Goal: Check status: Check status

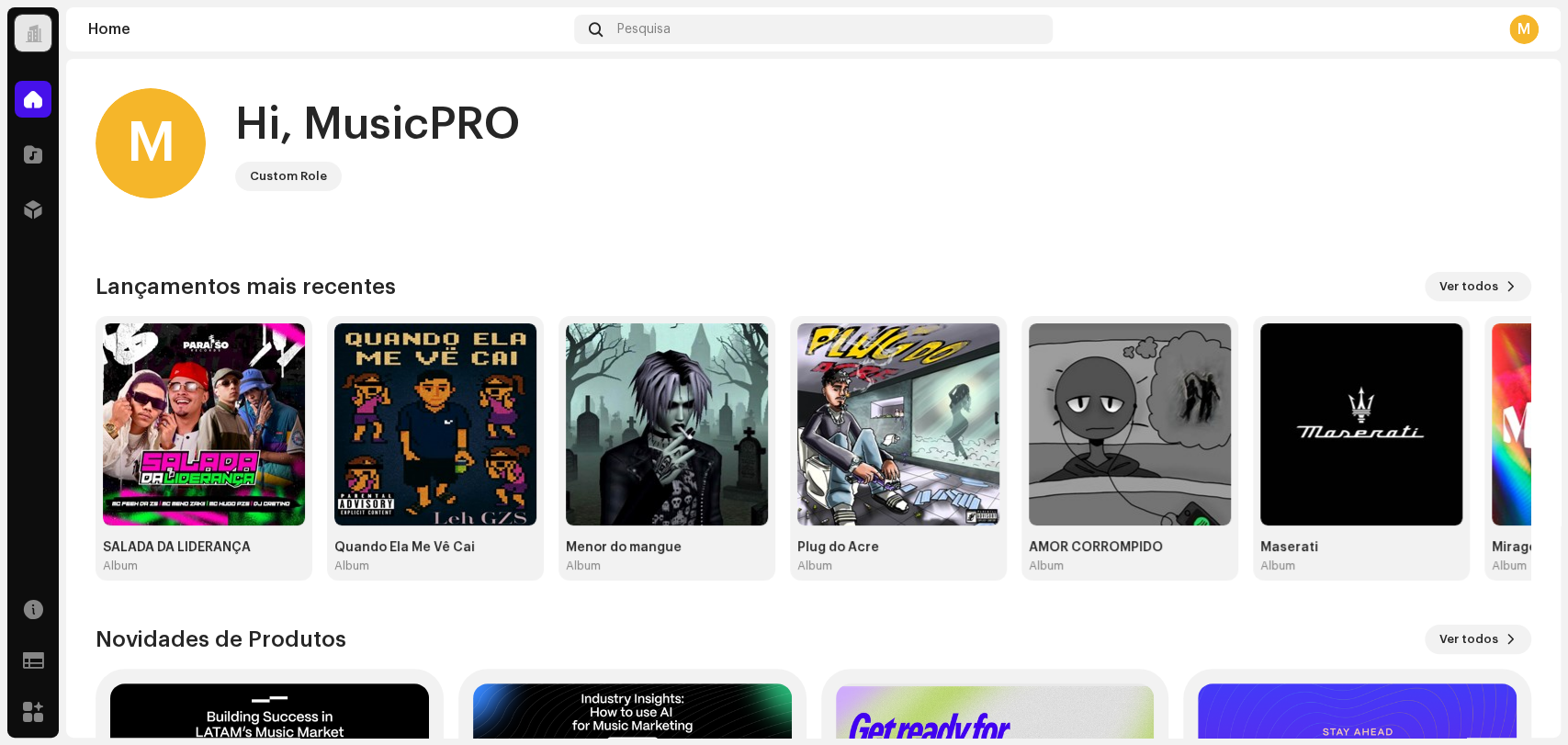
click at [750, 8] on div "Home Pesquisa M" at bounding box center [813, 29] width 1494 height 44
click at [752, 17] on div "Pesquisa" at bounding box center [814, 29] width 479 height 29
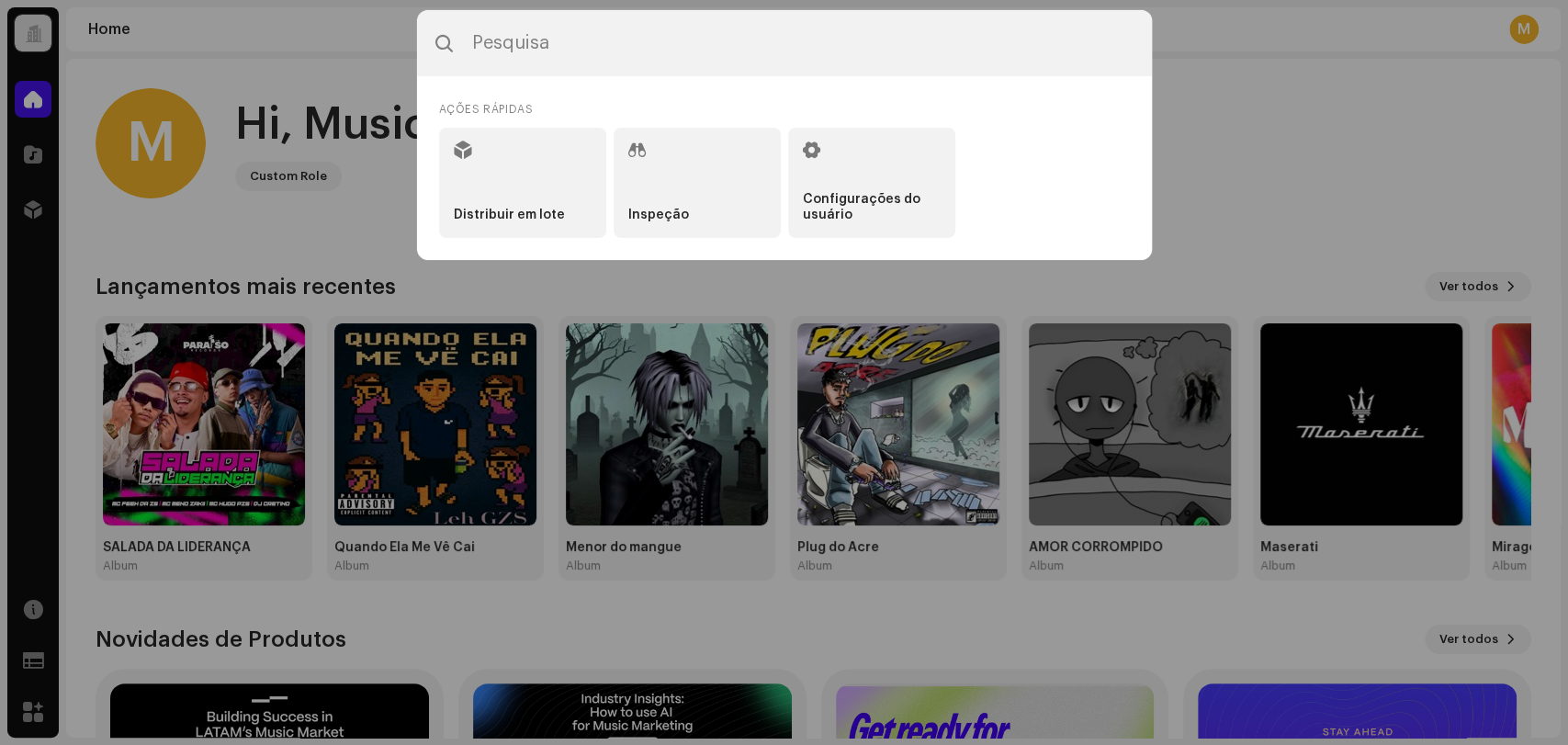
type input "Arsénio Mix"
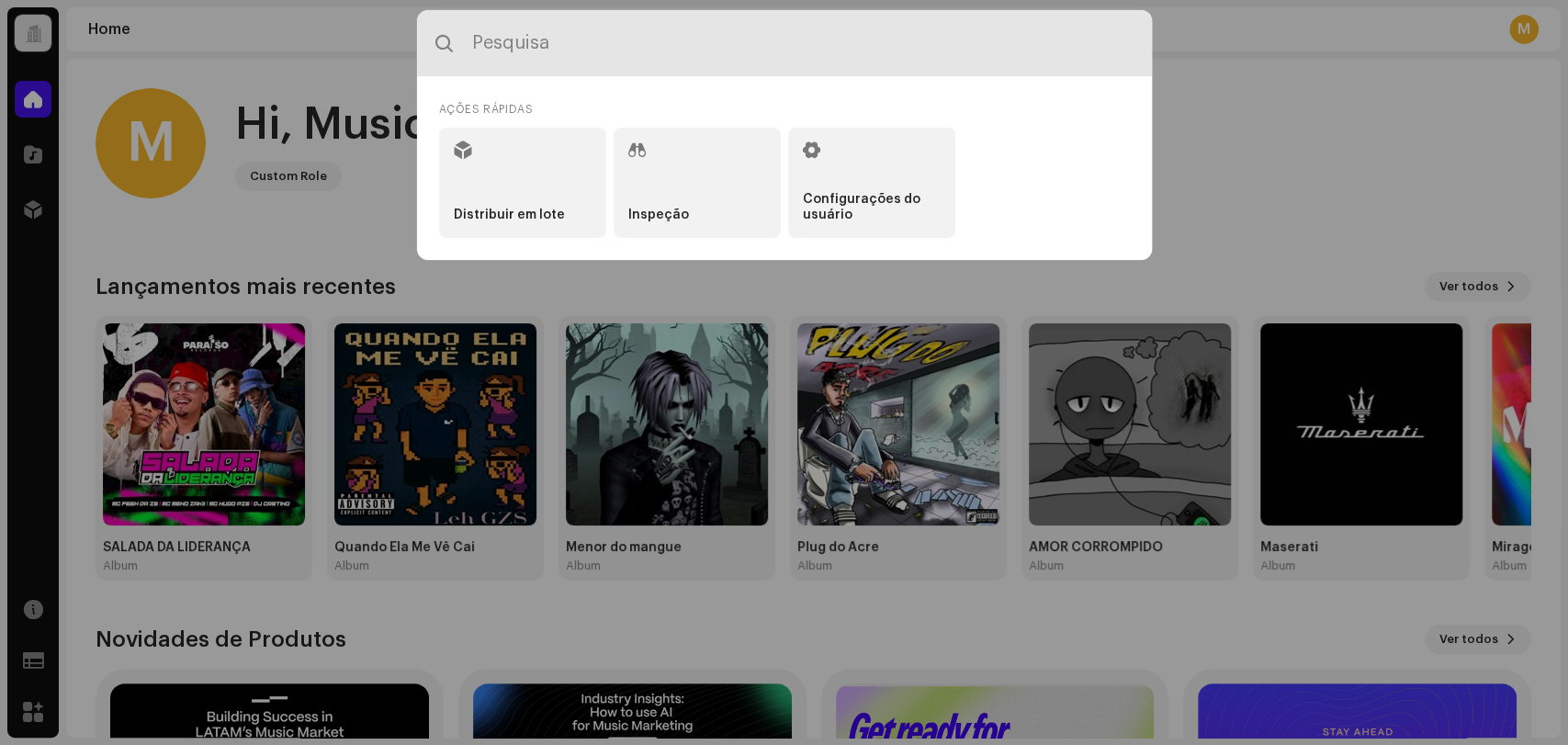
paste input "7900279396015"
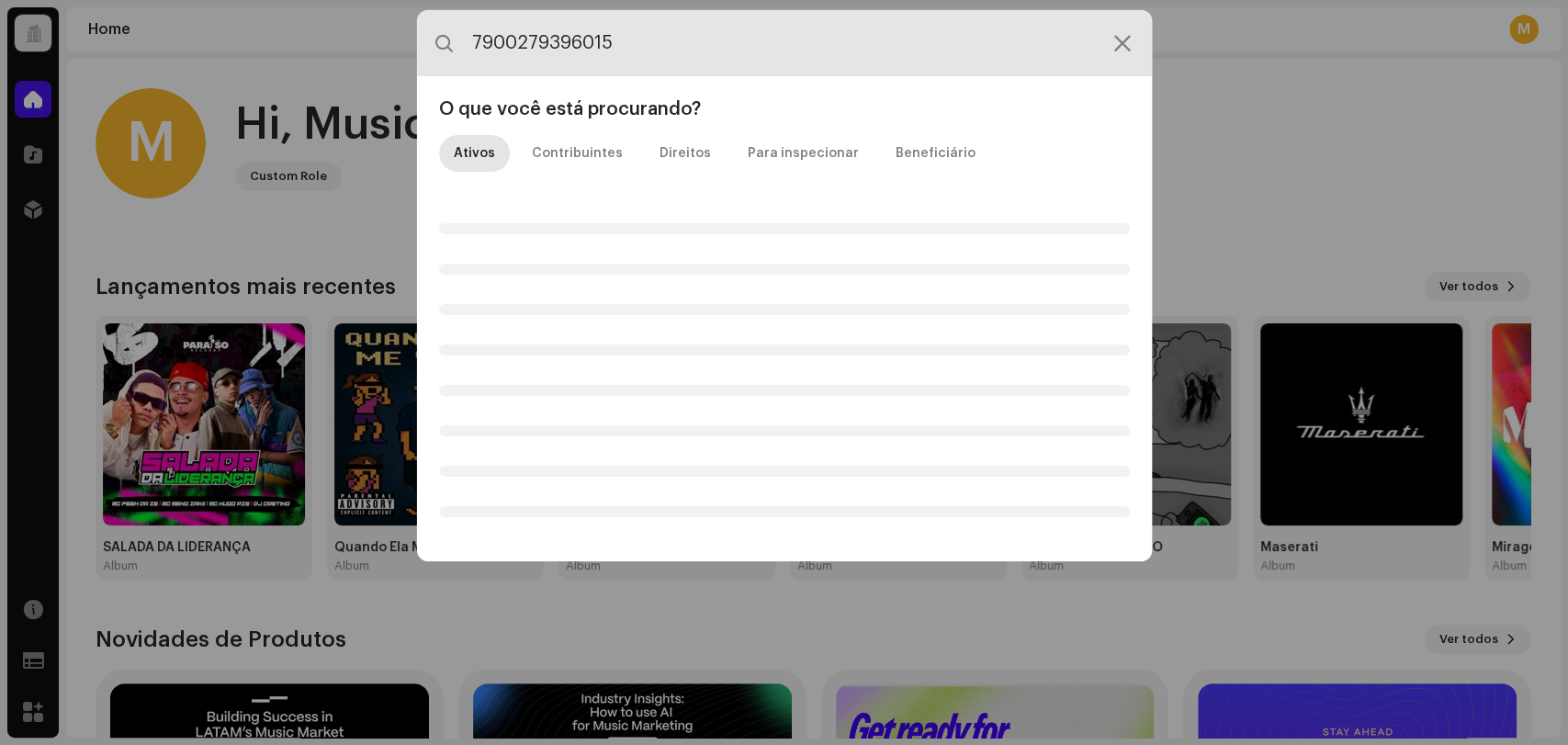
type input "7900279396015"
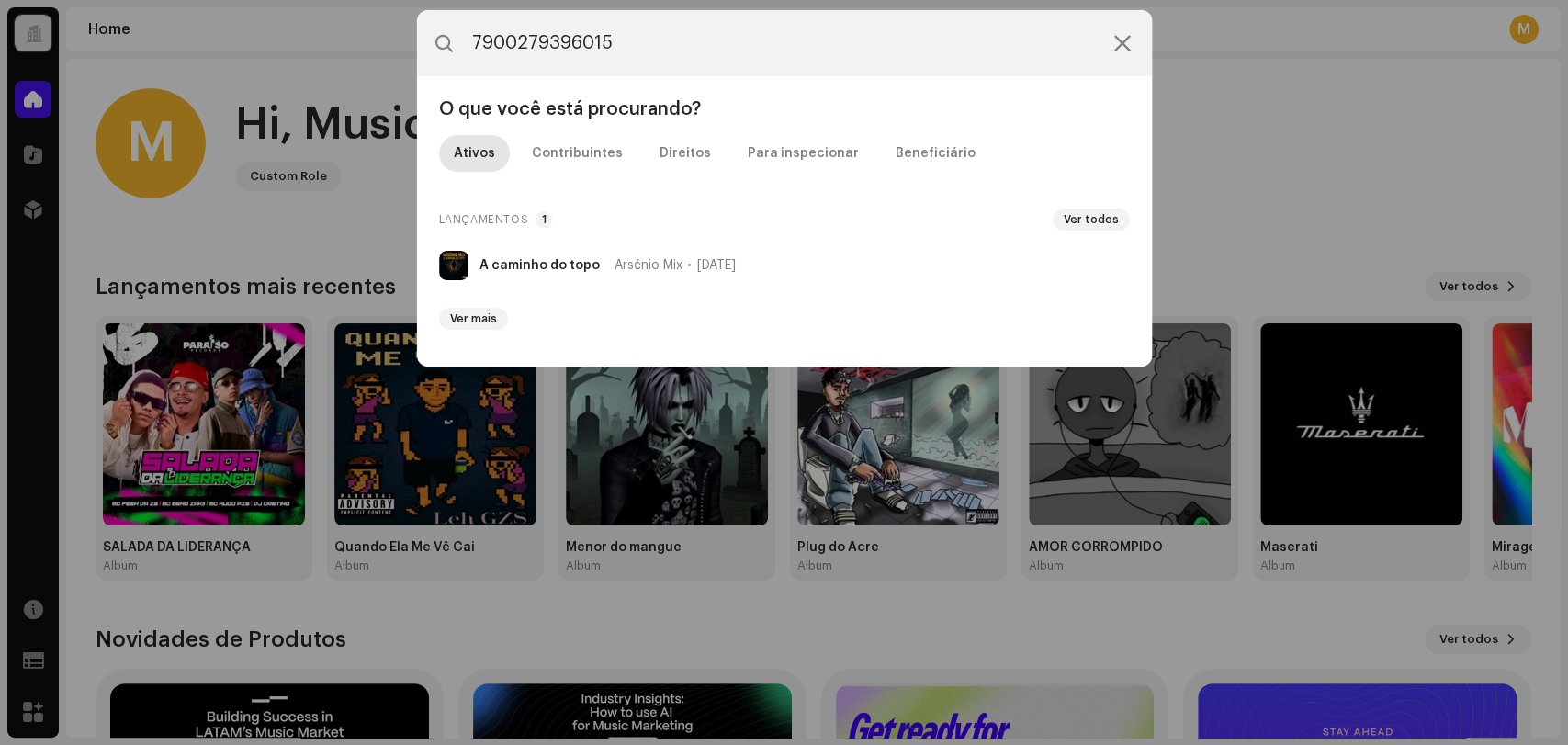
click at [758, 239] on div "Lançamentos 1 Ver todos A caminho do topo Arsénio Mix [DATE] Ver mais" at bounding box center [784, 273] width 691 height 129
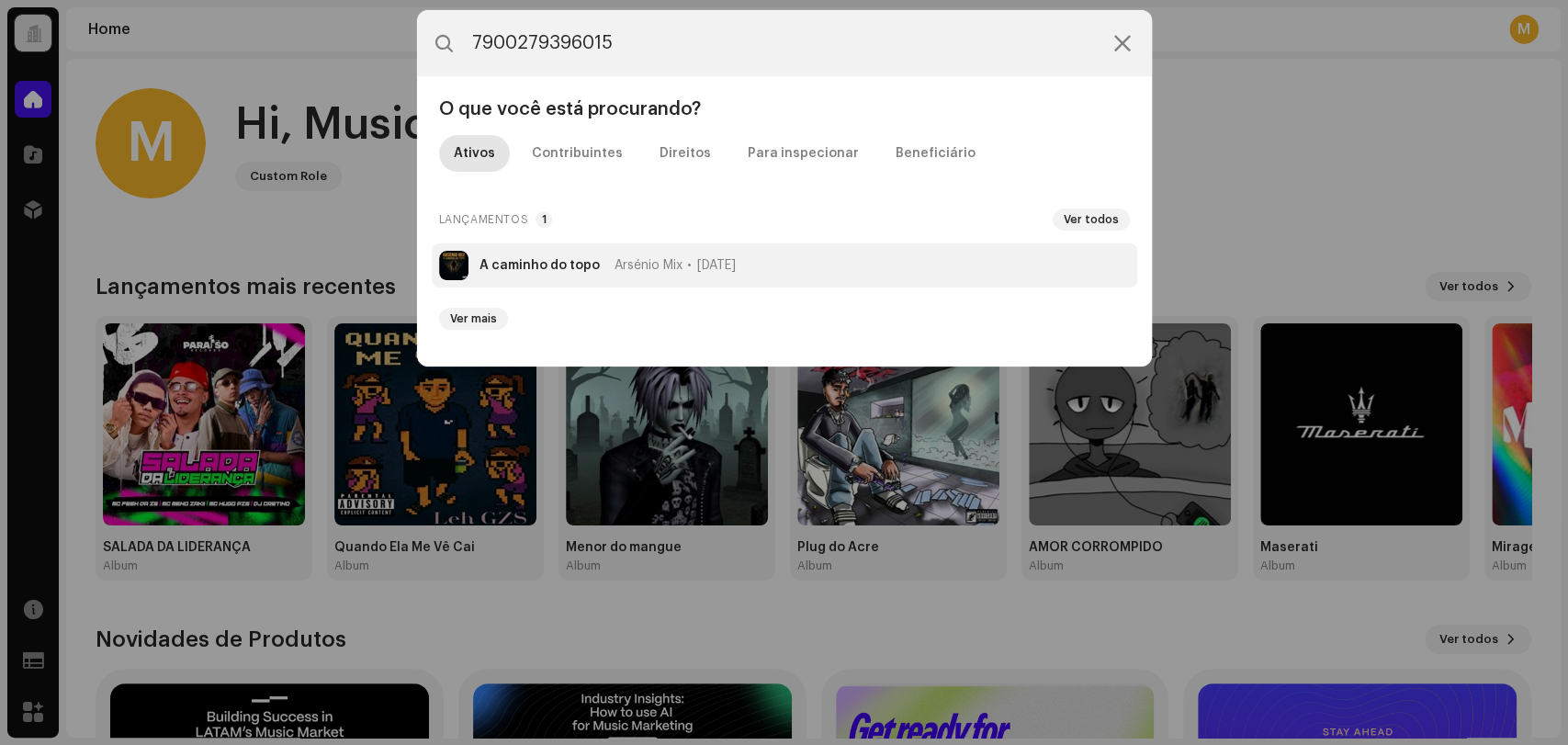
click at [736, 270] on span "[DATE]" at bounding box center [716, 265] width 39 height 15
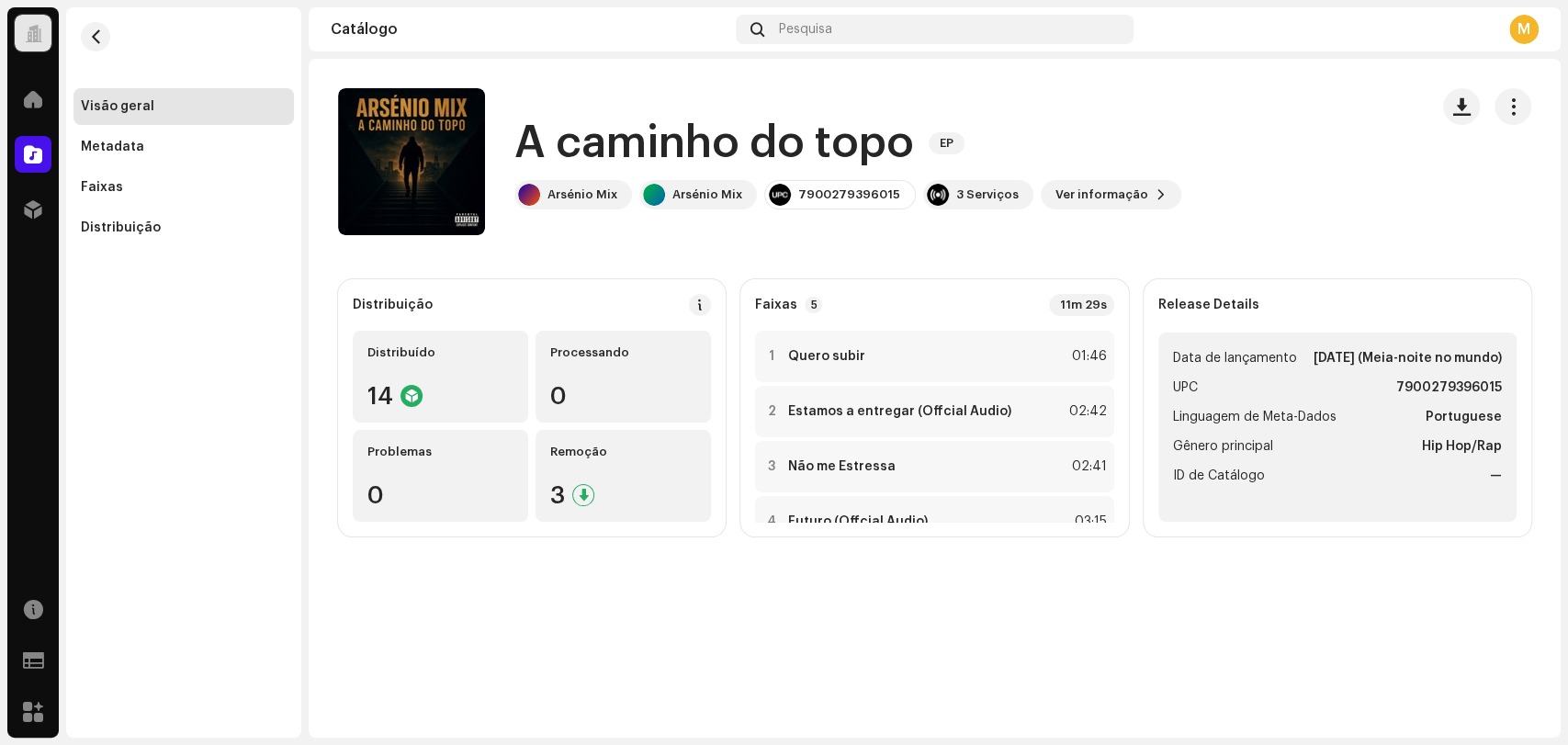
click at [1530, 104] on div "A caminho do topo EP Arsénio Mix Arsénio Mix 7900279396015 3 Serviços Ver infor…" at bounding box center [935, 162] width 1252 height 147
click at [1524, 110] on button "button" at bounding box center [1513, 107] width 37 height 37
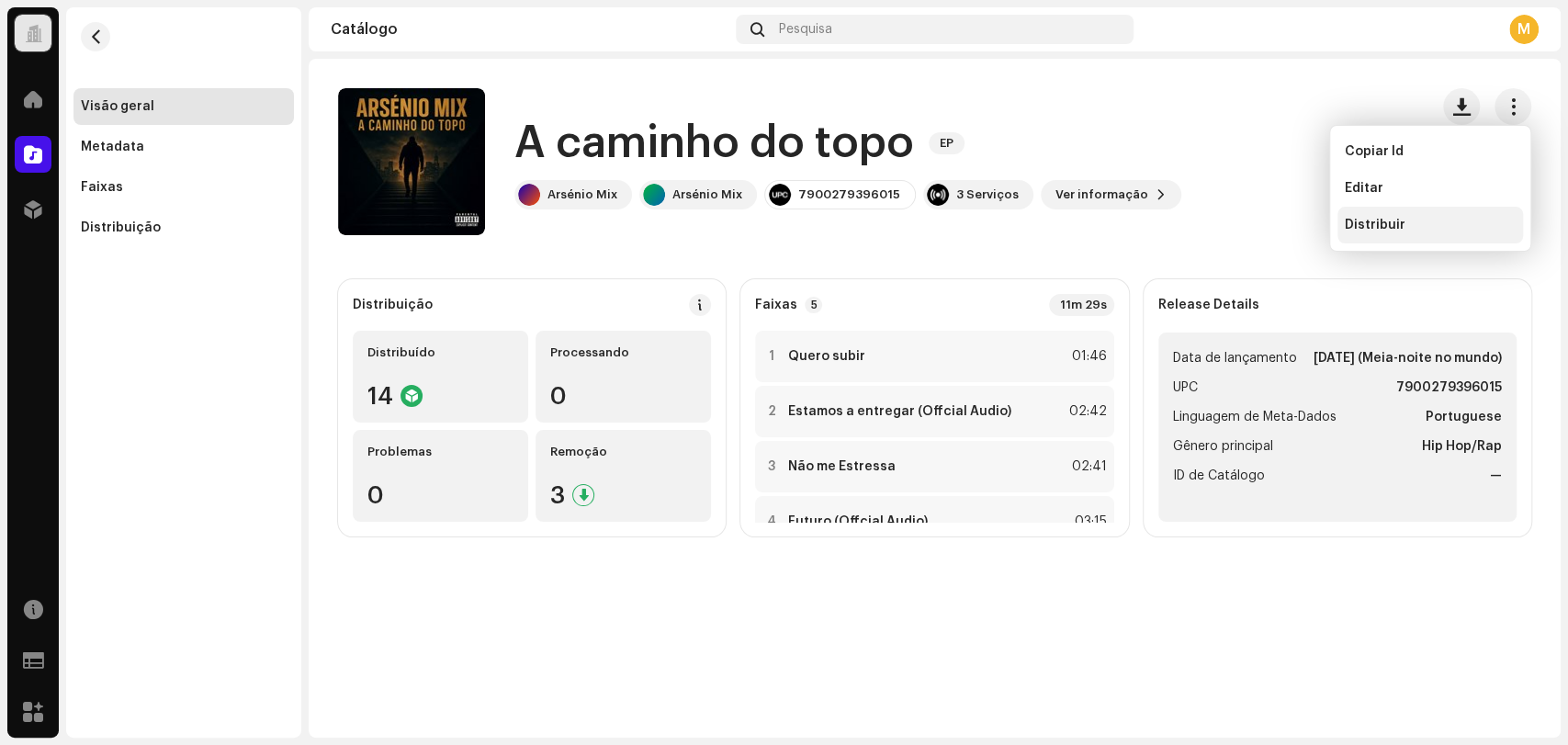
click at [1401, 215] on div "Distribuir" at bounding box center [1431, 225] width 186 height 37
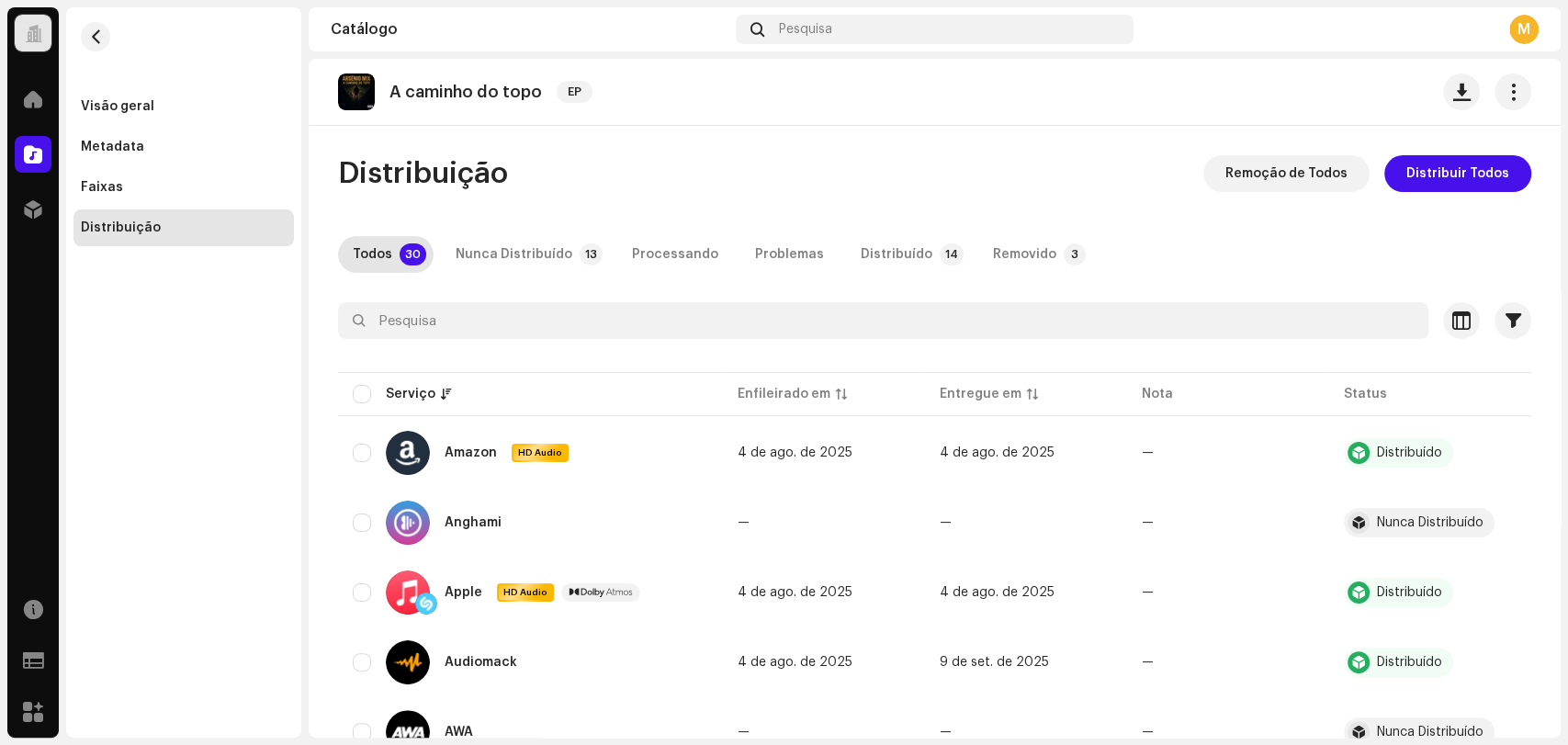
click at [861, 255] on div "Distribuído" at bounding box center [897, 254] width 72 height 37
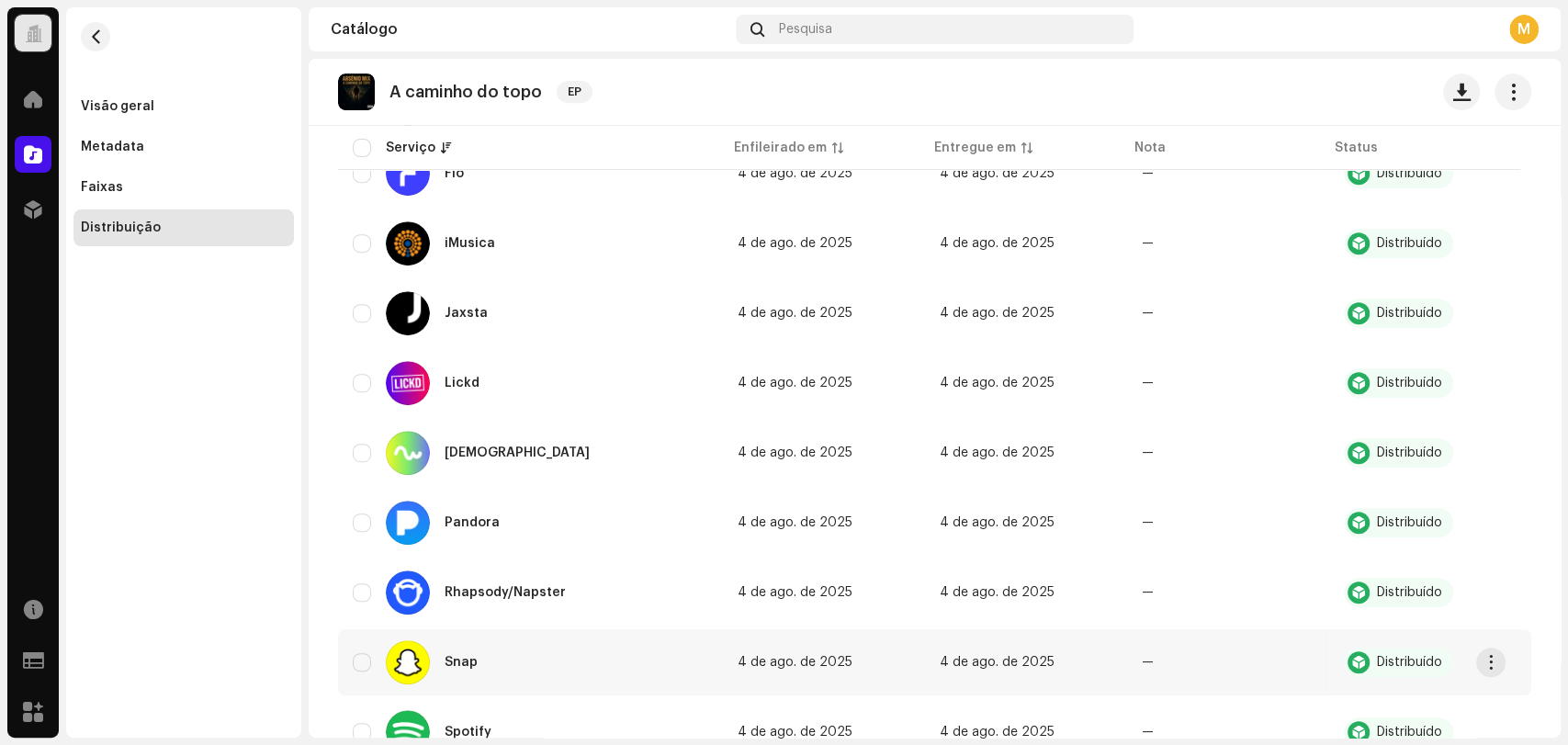
scroll to position [701, 0]
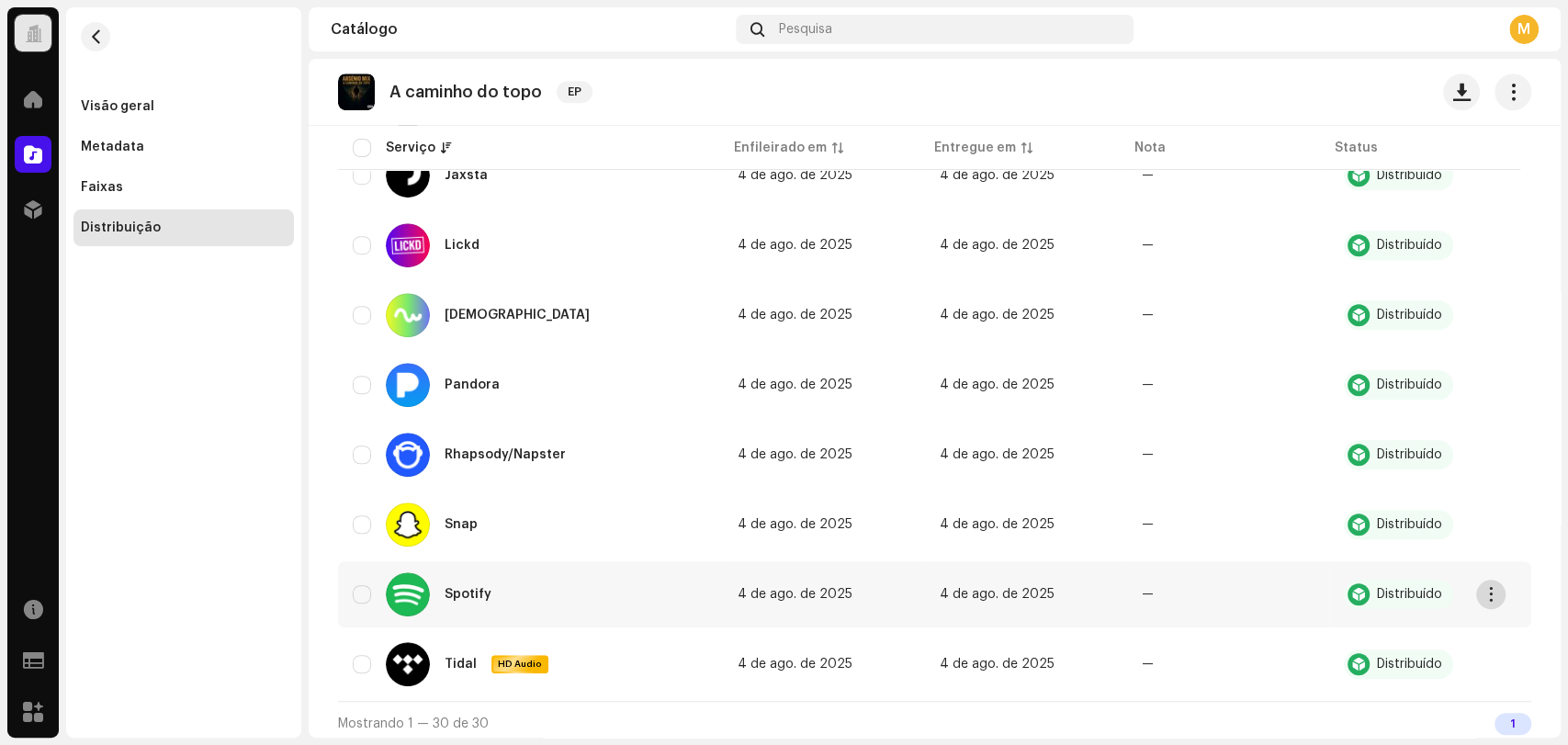
click at [1492, 588] on span "button" at bounding box center [1491, 595] width 14 height 15
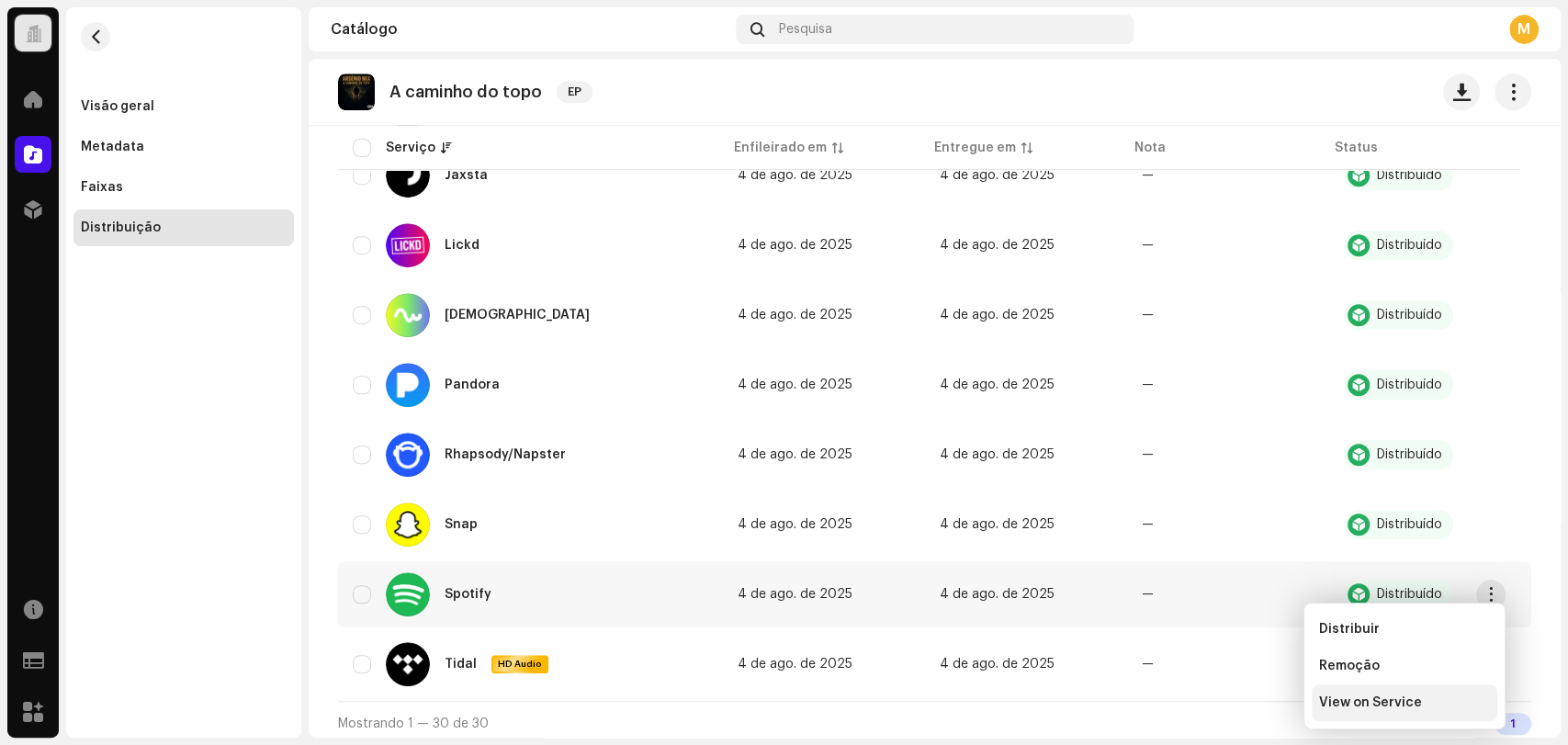
click at [1364, 691] on div "View on Service" at bounding box center [1405, 703] width 186 height 37
